Goal: Task Accomplishment & Management: Use online tool/utility

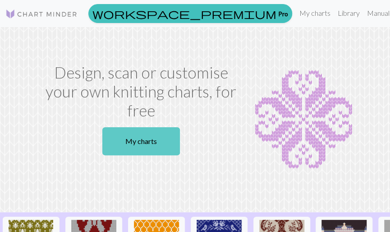
click at [148, 148] on link "My charts" at bounding box center [140, 141] width 77 height 28
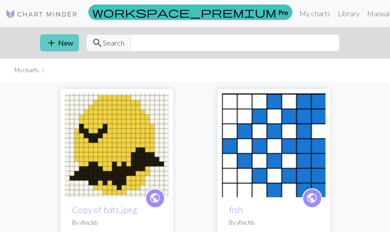
click at [59, 36] on button "add New" at bounding box center [59, 42] width 39 height 17
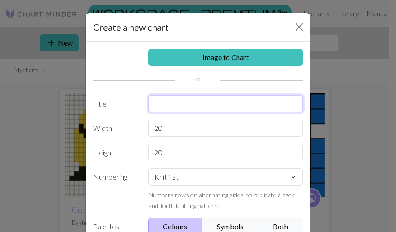
click at [173, 97] on input "text" at bounding box center [226, 103] width 155 height 17
type input "tapestry"
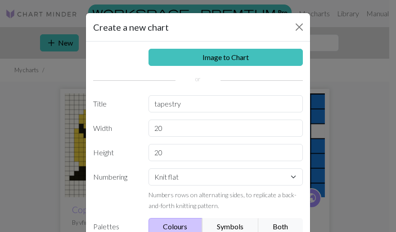
click at [195, 30] on div "Create a new chart" at bounding box center [198, 27] width 224 height 28
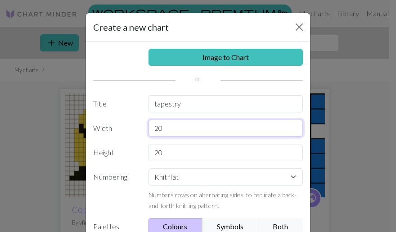
click at [170, 127] on input "20" at bounding box center [226, 127] width 155 height 17
type input "36"
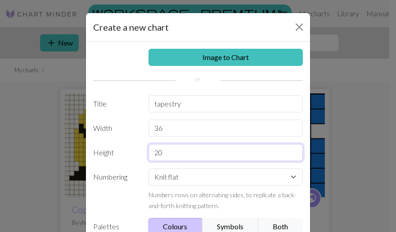
click at [162, 151] on input "20" at bounding box center [226, 152] width 155 height 17
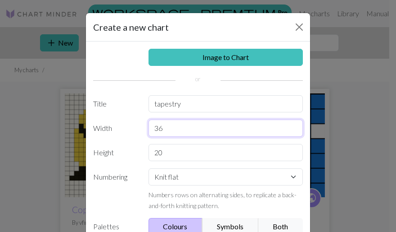
click at [167, 133] on input "36" at bounding box center [226, 127] width 155 height 17
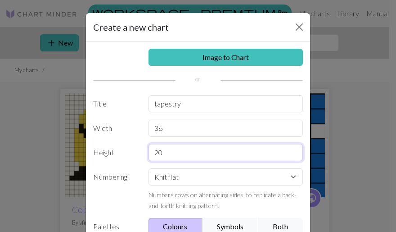
click at [164, 144] on input "20" at bounding box center [226, 152] width 155 height 17
type input "77"
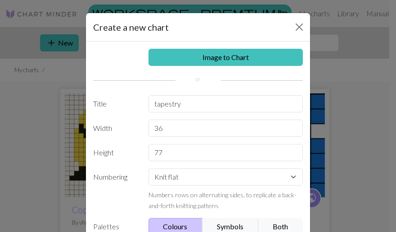
click at [130, 195] on label "Numbering" at bounding box center [115, 189] width 55 height 42
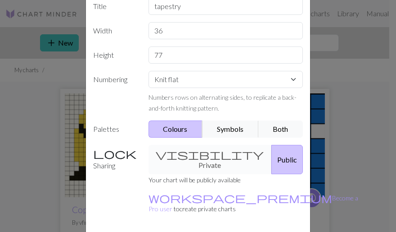
scroll to position [123, 0]
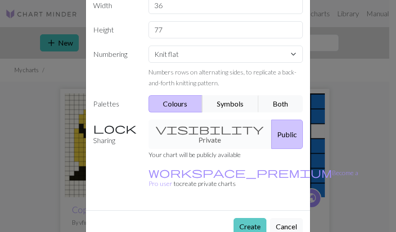
click at [243, 218] on button "Create" at bounding box center [250, 226] width 33 height 17
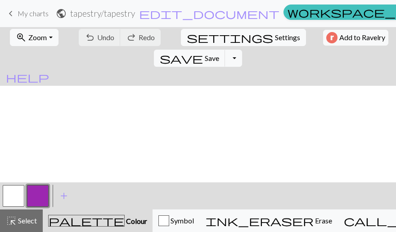
scroll to position [606, 0]
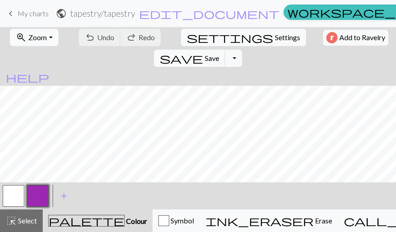
click at [42, 37] on span "Zoom" at bounding box center [37, 37] width 18 height 9
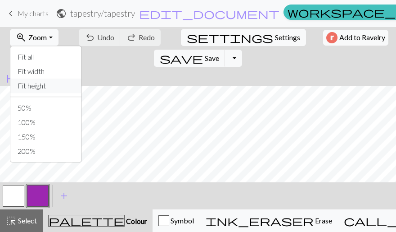
click at [38, 84] on button "Fit height" at bounding box center [45, 85] width 71 height 14
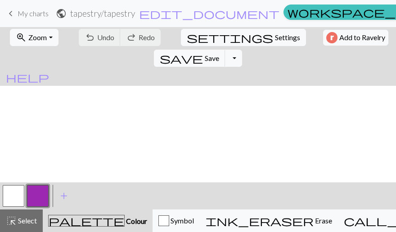
scroll to position [250, 0]
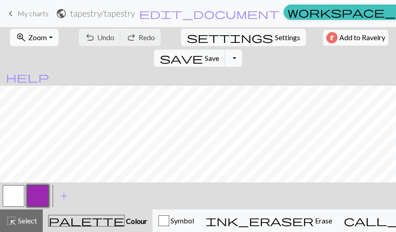
click at [39, 44] on button "zoom_in Zoom Zoom" at bounding box center [34, 37] width 48 height 17
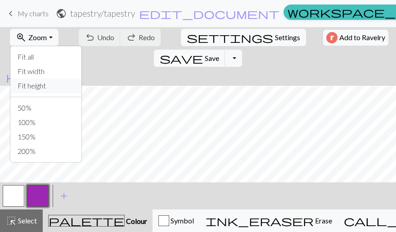
click at [39, 84] on button "Fit height" at bounding box center [45, 85] width 71 height 14
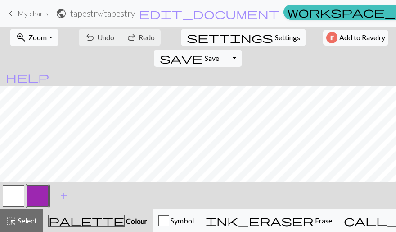
click at [26, 31] on button "zoom_in Zoom Zoom" at bounding box center [34, 37] width 48 height 17
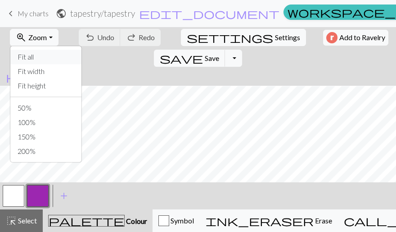
click at [32, 55] on button "Fit all" at bounding box center [45, 57] width 71 height 14
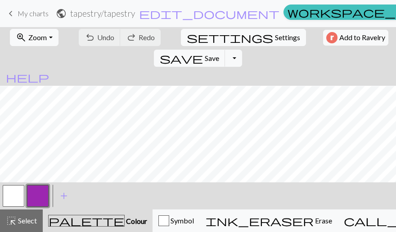
click at [14, 196] on button "button" at bounding box center [14, 196] width 22 height 22
click at [45, 200] on button "button" at bounding box center [38, 196] width 22 height 22
click at [36, 216] on span "Select" at bounding box center [27, 220] width 20 height 9
click at [34, 218] on span "Select" at bounding box center [27, 220] width 20 height 9
click at [76, 220] on span "palette" at bounding box center [87, 220] width 76 height 13
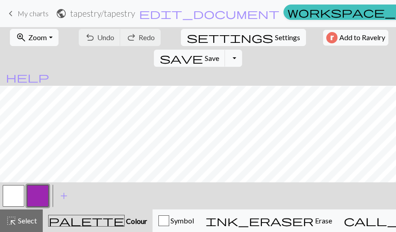
click at [41, 189] on button "button" at bounding box center [38, 196] width 22 height 22
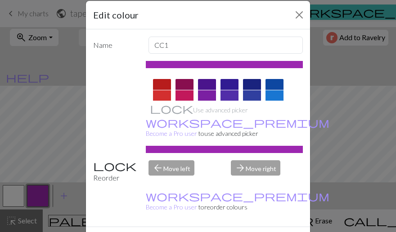
scroll to position [0, 0]
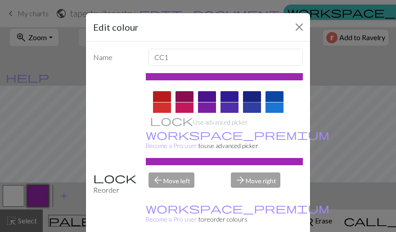
click at [247, 97] on div at bounding box center [252, 96] width 18 height 11
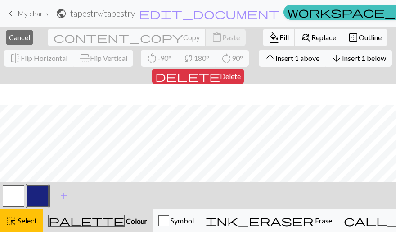
scroll to position [271, 0]
click at [36, 198] on button "button" at bounding box center [38, 196] width 22 height 22
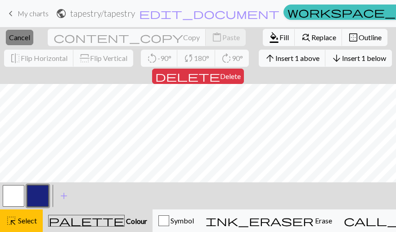
click at [21, 41] on span "Cancel" at bounding box center [19, 37] width 21 height 9
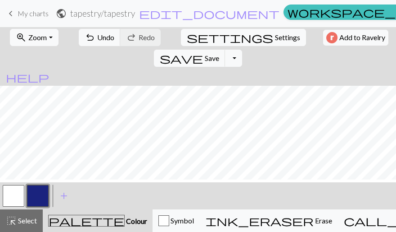
scroll to position [250, 0]
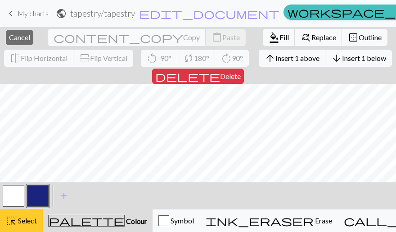
click at [21, 218] on span "Select" at bounding box center [27, 220] width 20 height 9
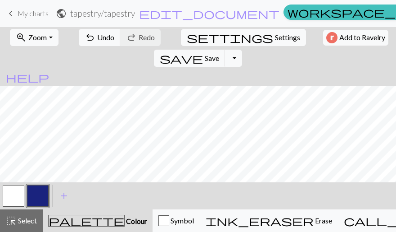
click at [13, 191] on button "button" at bounding box center [14, 196] width 22 height 22
click at [44, 196] on button "button" at bounding box center [38, 196] width 22 height 22
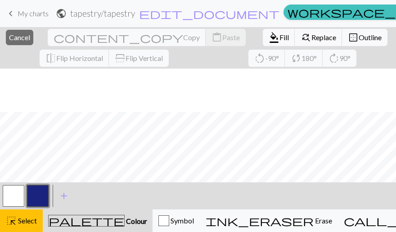
scroll to position [271, 0]
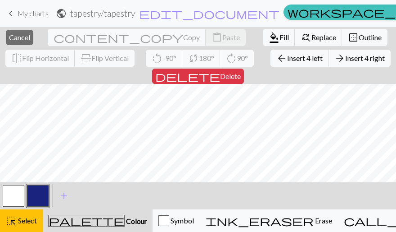
click at [42, 192] on button "button" at bounding box center [38, 196] width 22 height 22
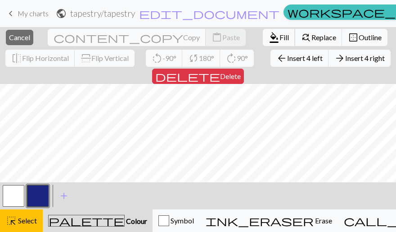
click at [280, 37] on span "Fill" at bounding box center [284, 37] width 9 height 9
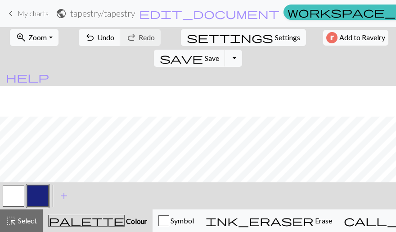
scroll to position [250, 0]
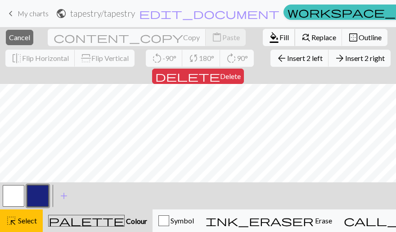
click at [263, 32] on button "format_color_fill Fill" at bounding box center [279, 37] width 32 height 17
click at [269, 37] on span "format_color_fill" at bounding box center [274, 37] width 11 height 13
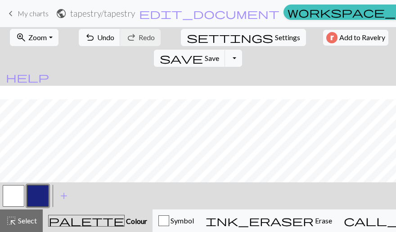
scroll to position [223, 0]
click at [203, 52] on span "save" at bounding box center [181, 58] width 43 height 13
click at [226, 50] on button "save Save Save" at bounding box center [190, 58] width 72 height 17
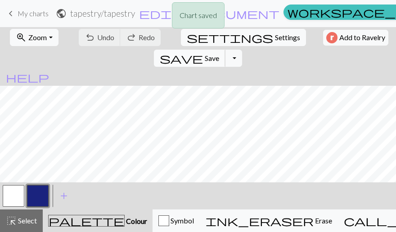
click at [226, 50] on button "save Save Save" at bounding box center [190, 58] width 72 height 17
